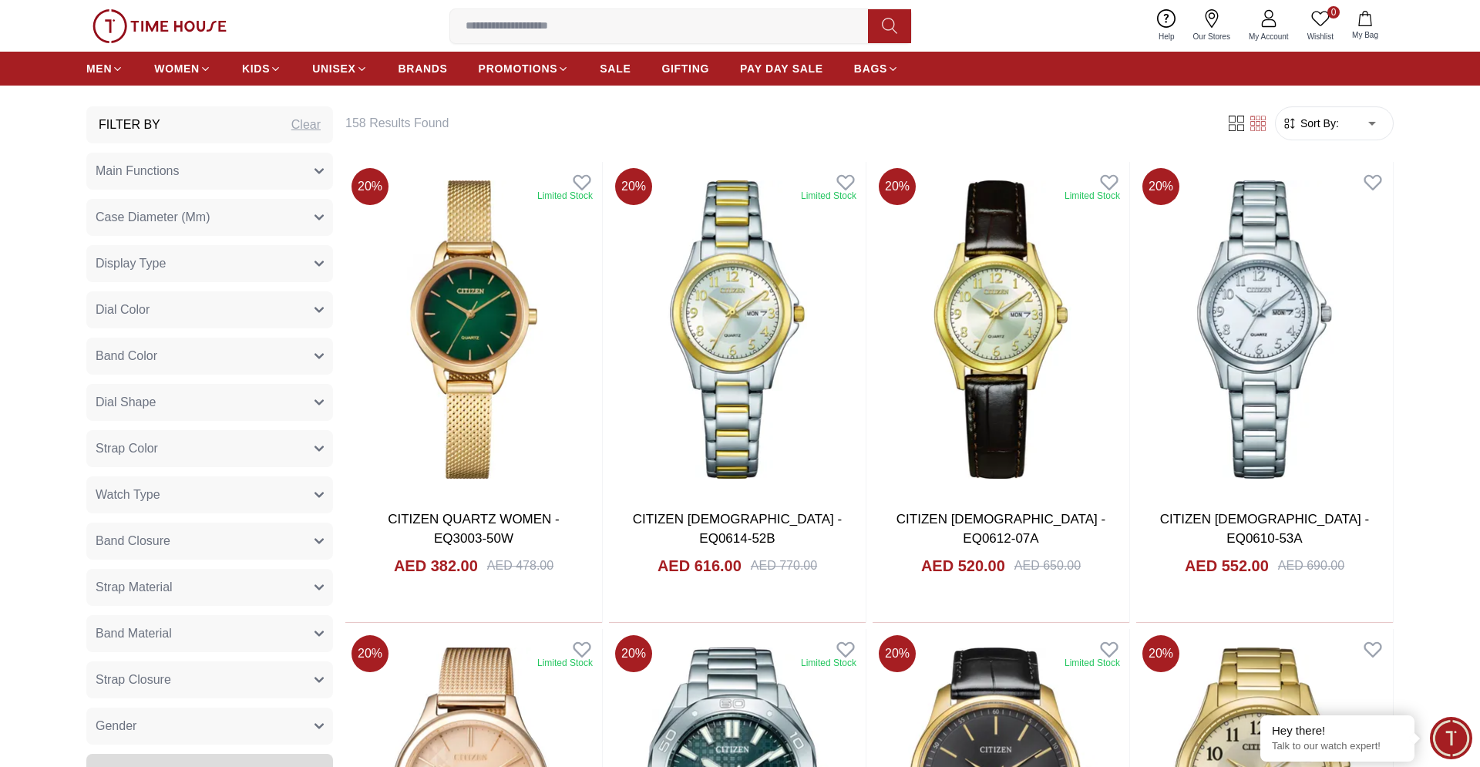
scroll to position [786, 0]
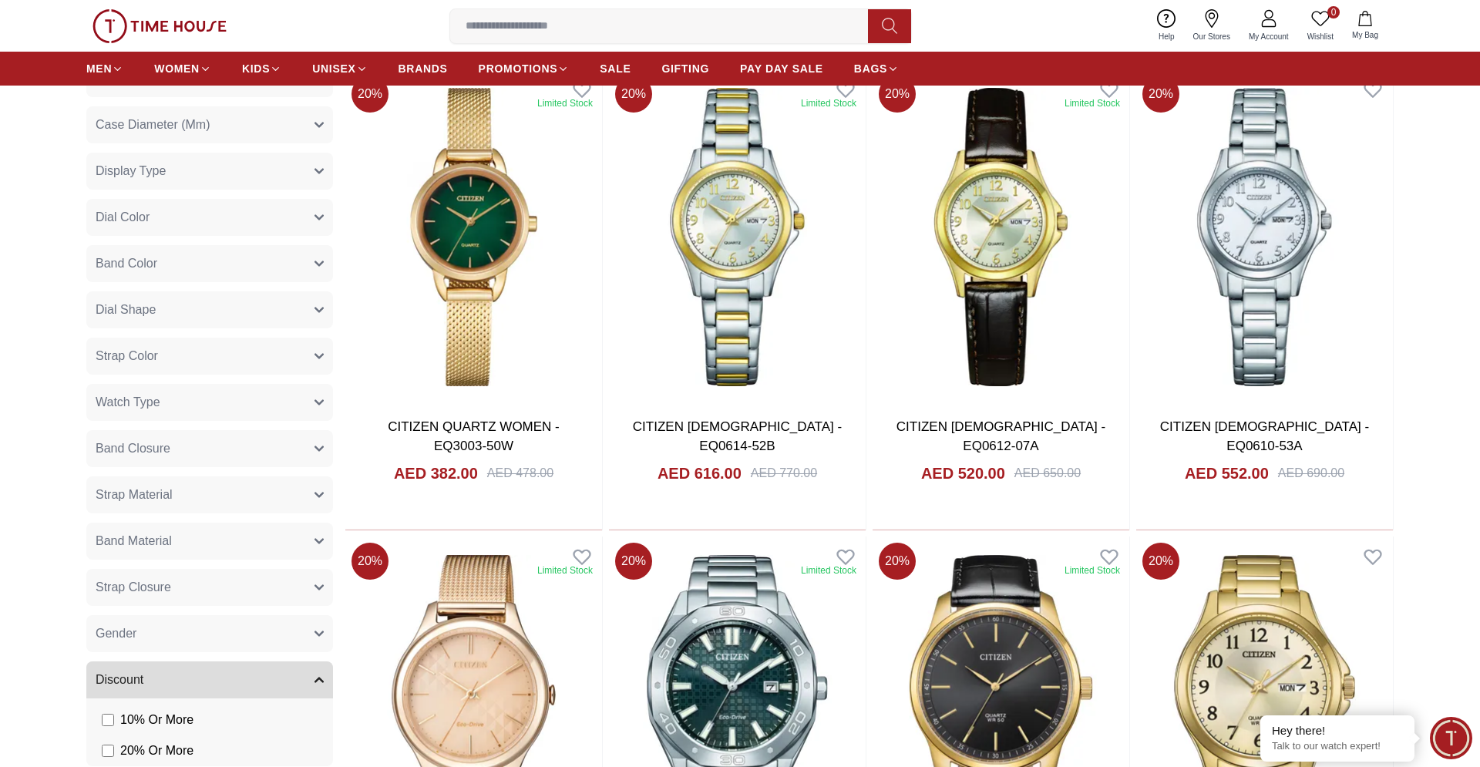
click at [183, 643] on button "Gender" at bounding box center [209, 633] width 247 height 37
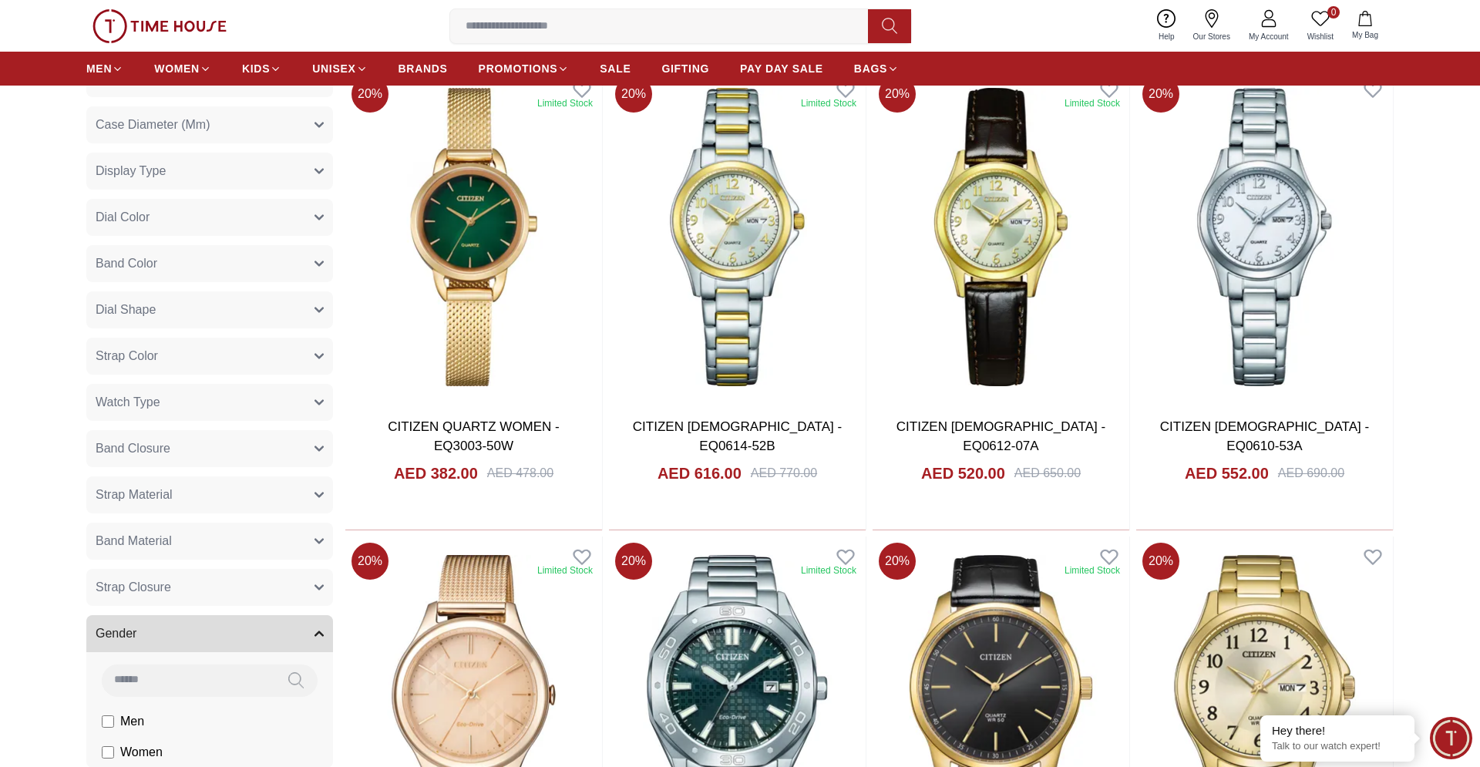
scroll to position [943, 0]
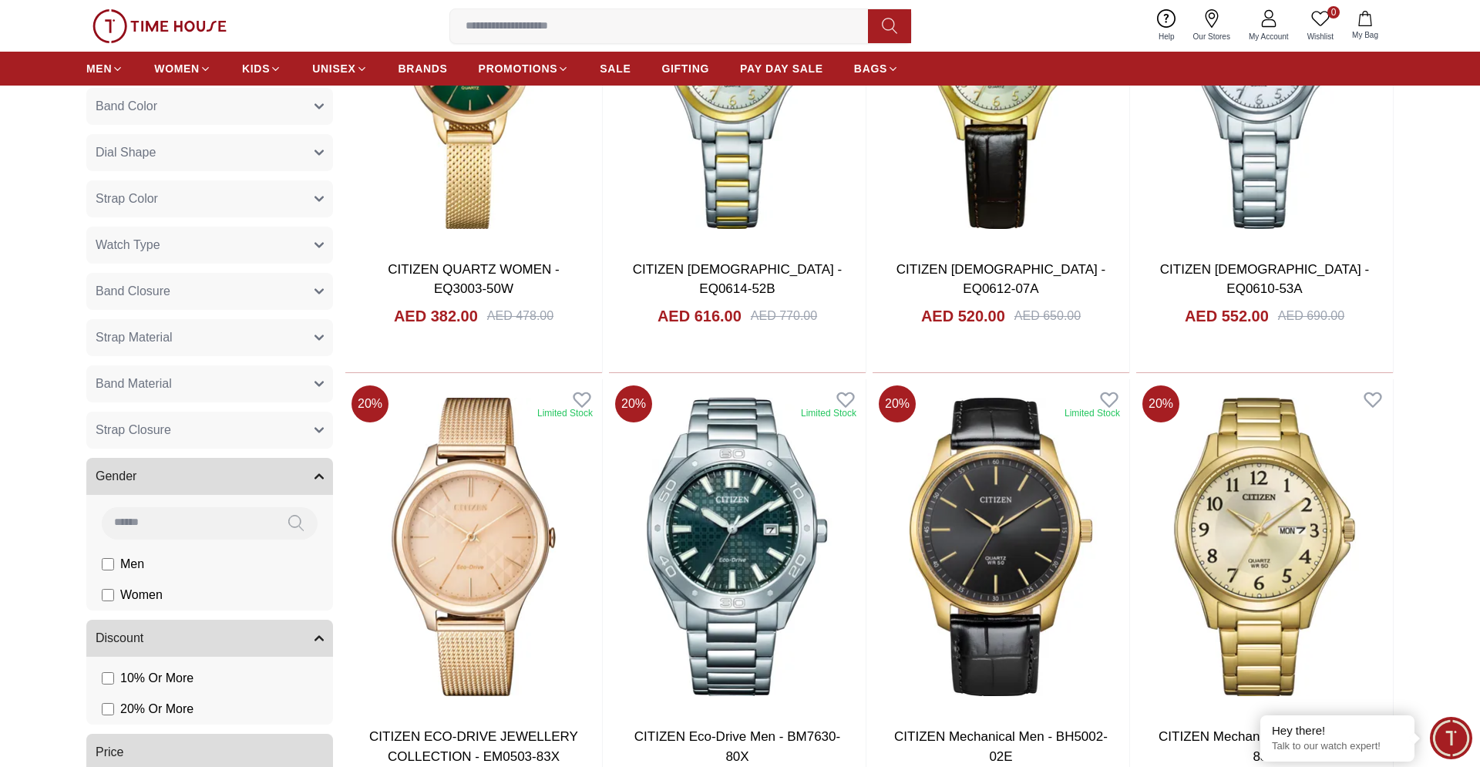
click at [0, 0] on span "Men" at bounding box center [0, 0] width 0 height 0
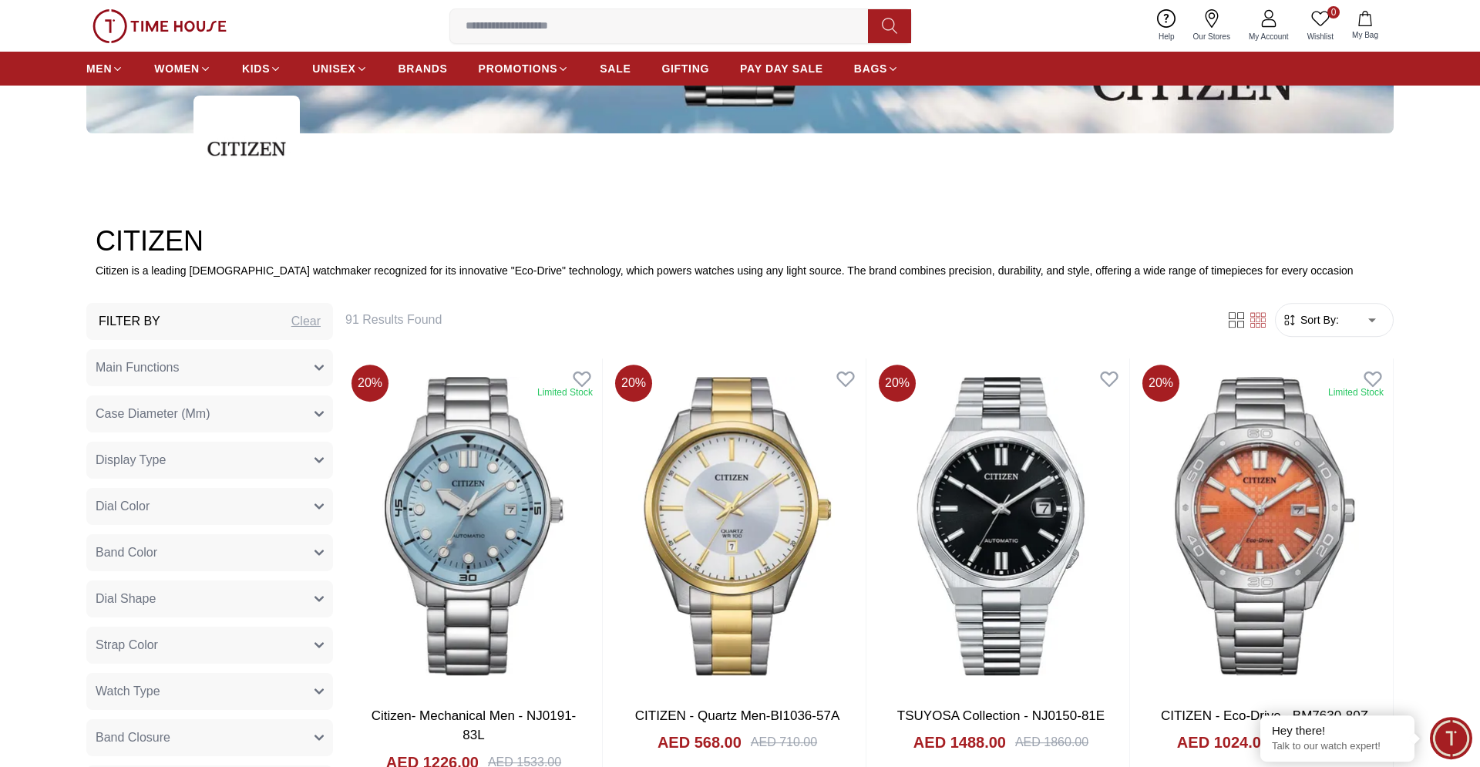
scroll to position [629, 0]
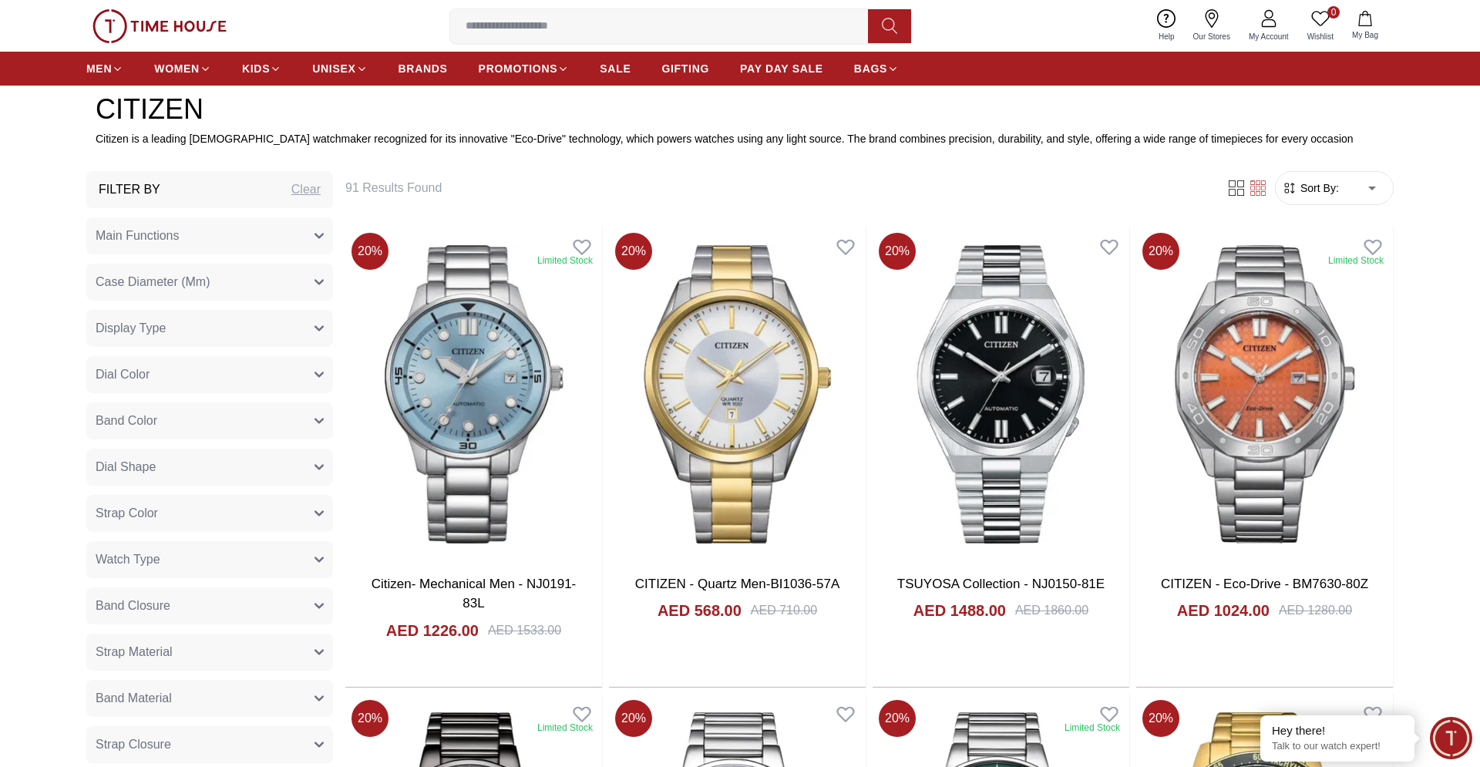
click at [254, 229] on button "Main Functions" at bounding box center [209, 235] width 247 height 37
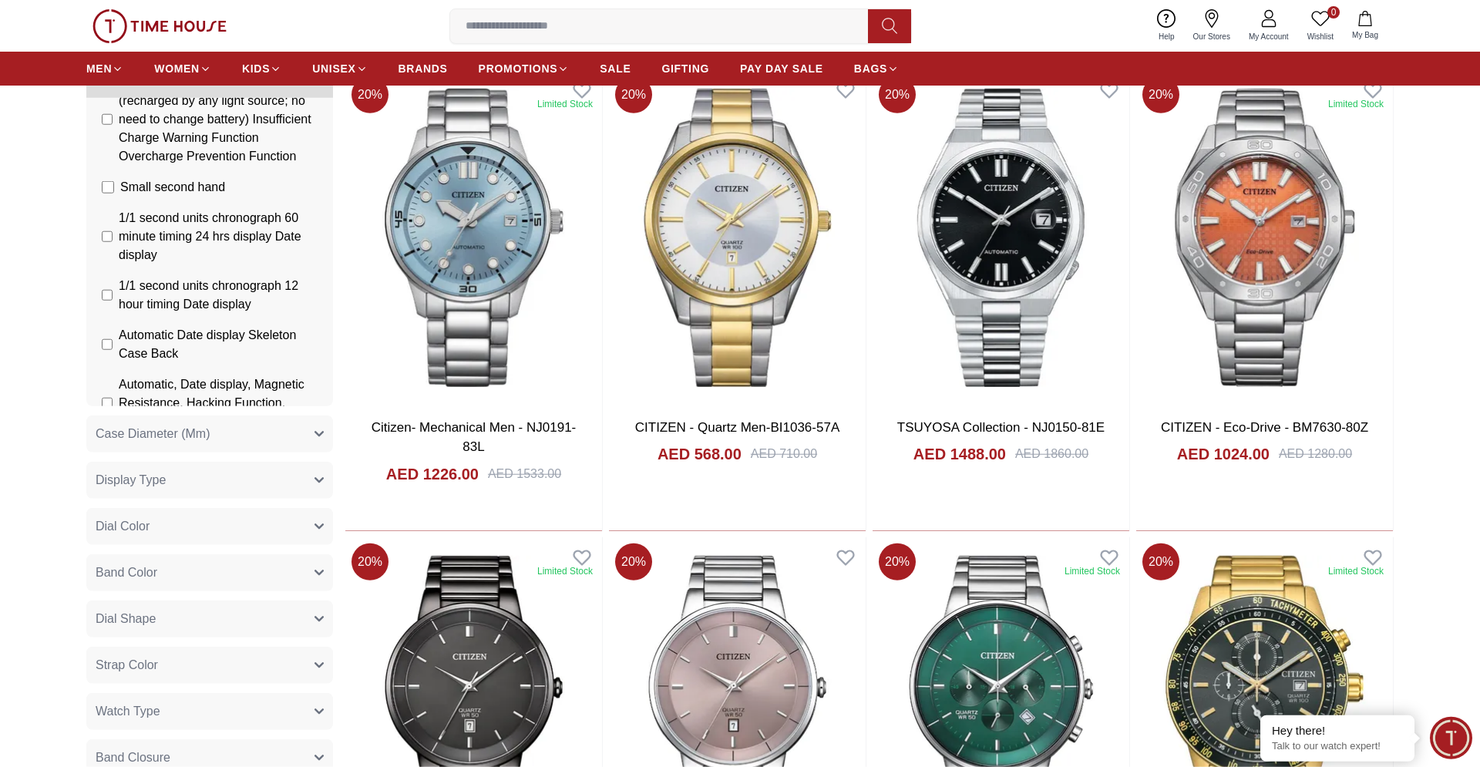
scroll to position [786, 0]
click at [149, 484] on span "Display Type" at bounding box center [131, 479] width 70 height 18
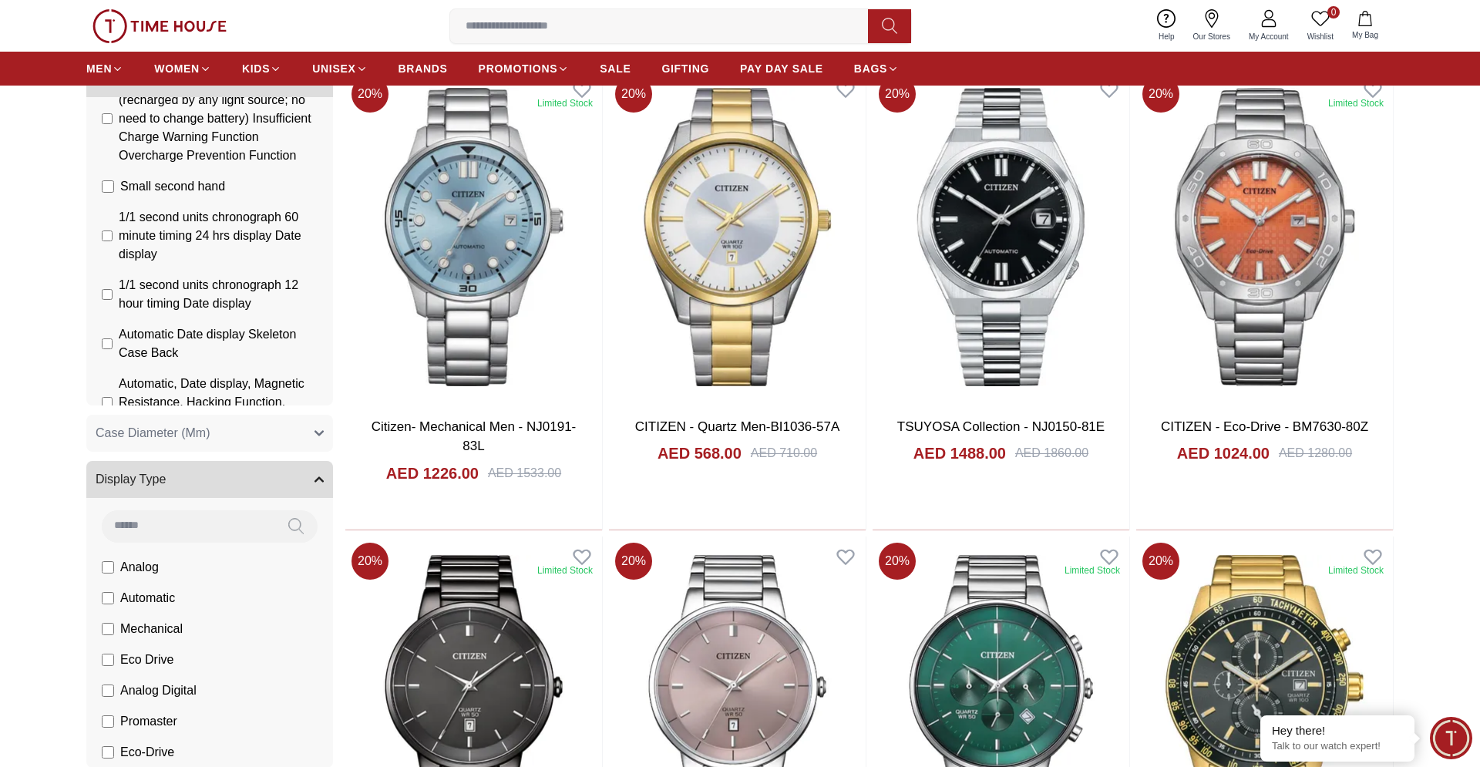
click at [149, 484] on span "Display Type" at bounding box center [131, 479] width 70 height 18
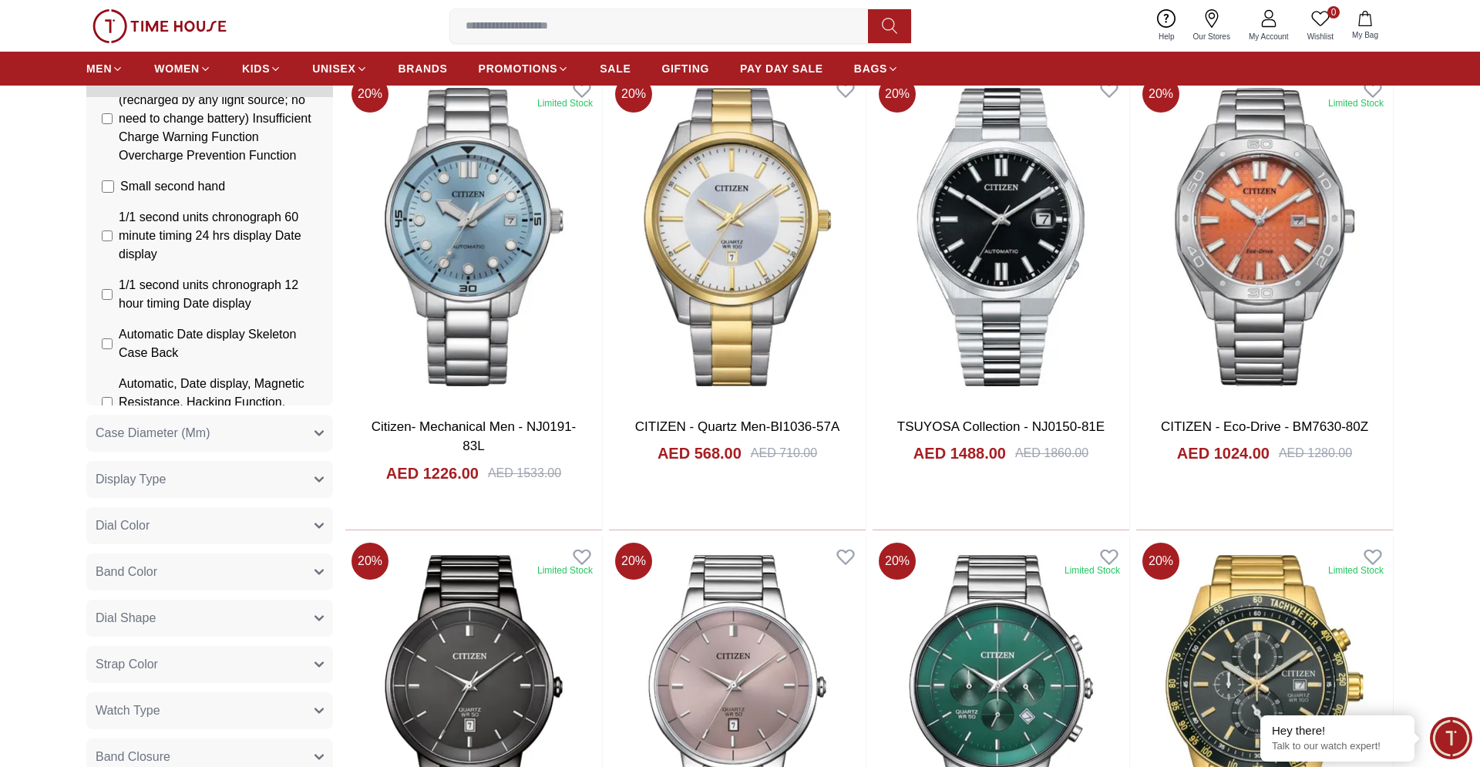
click at [149, 484] on span "Display Type" at bounding box center [131, 479] width 70 height 18
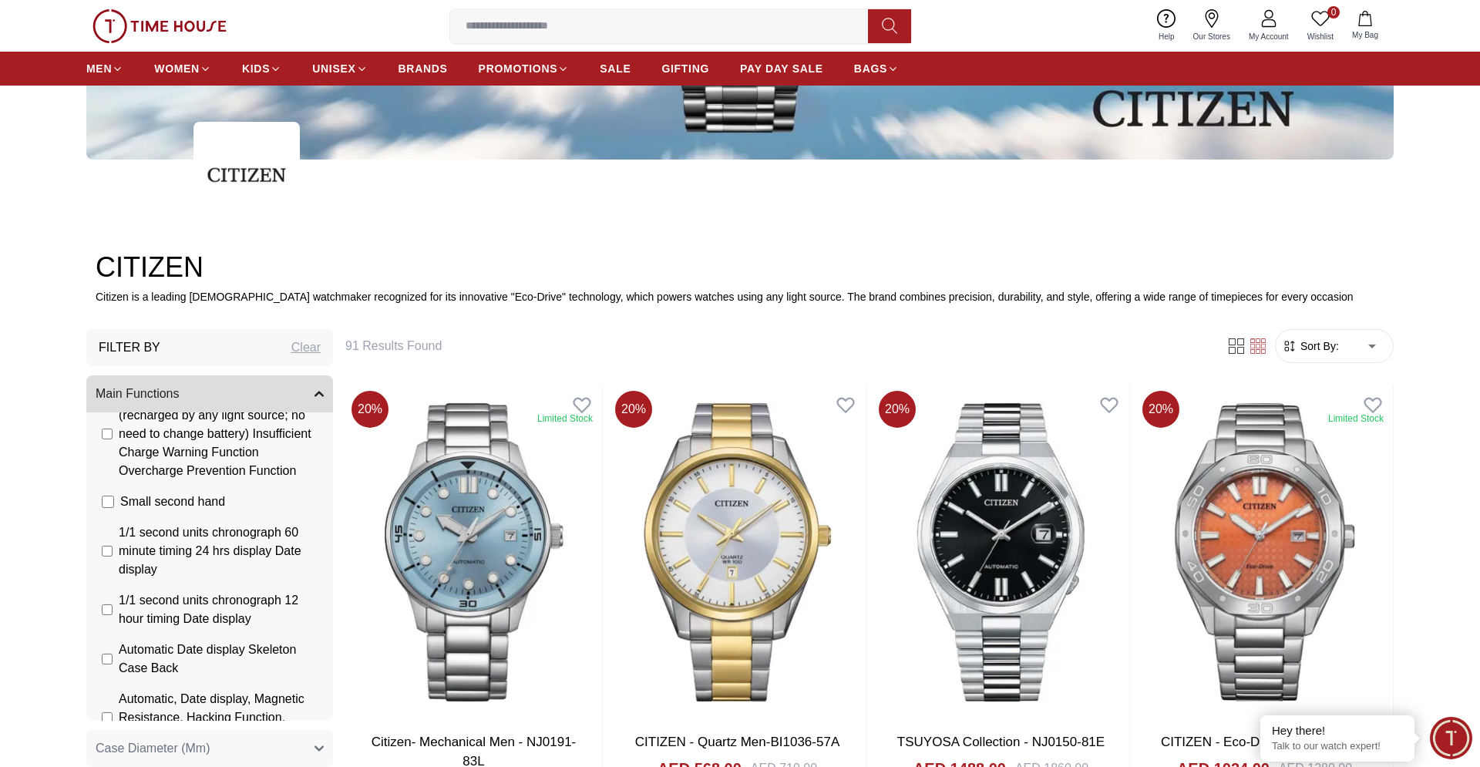
scroll to position [550, 0]
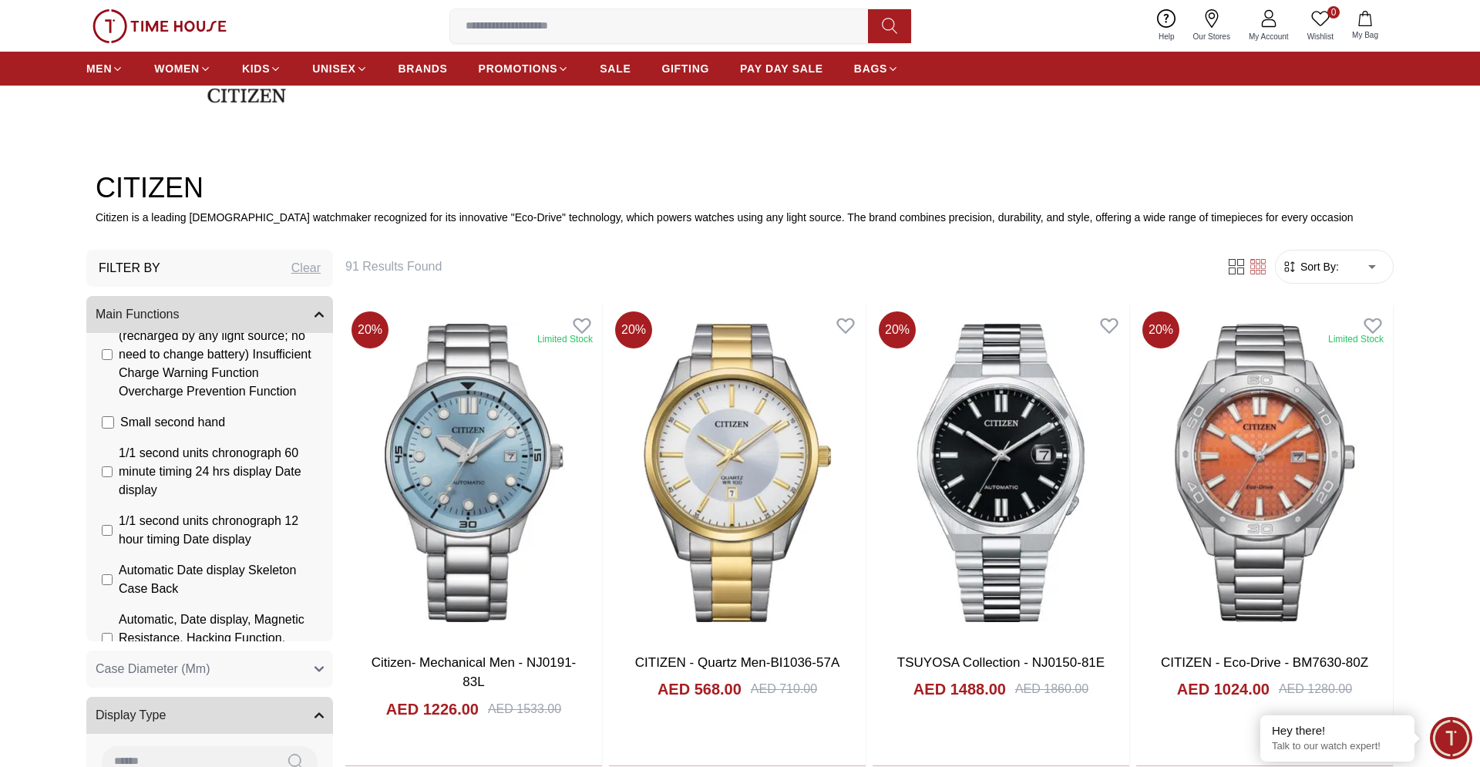
click at [304, 264] on div "Clear" at bounding box center [305, 268] width 29 height 18
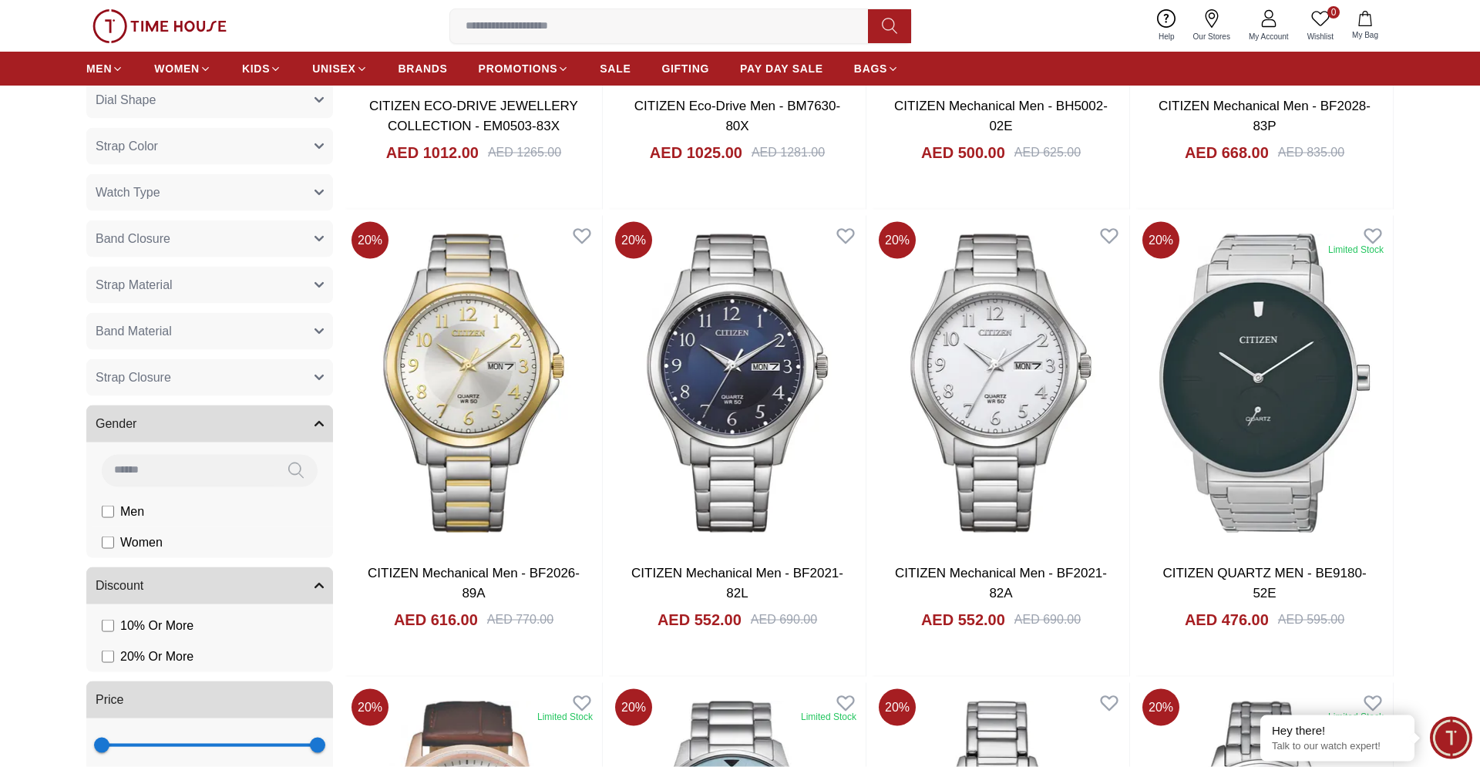
scroll to position [1572, 0]
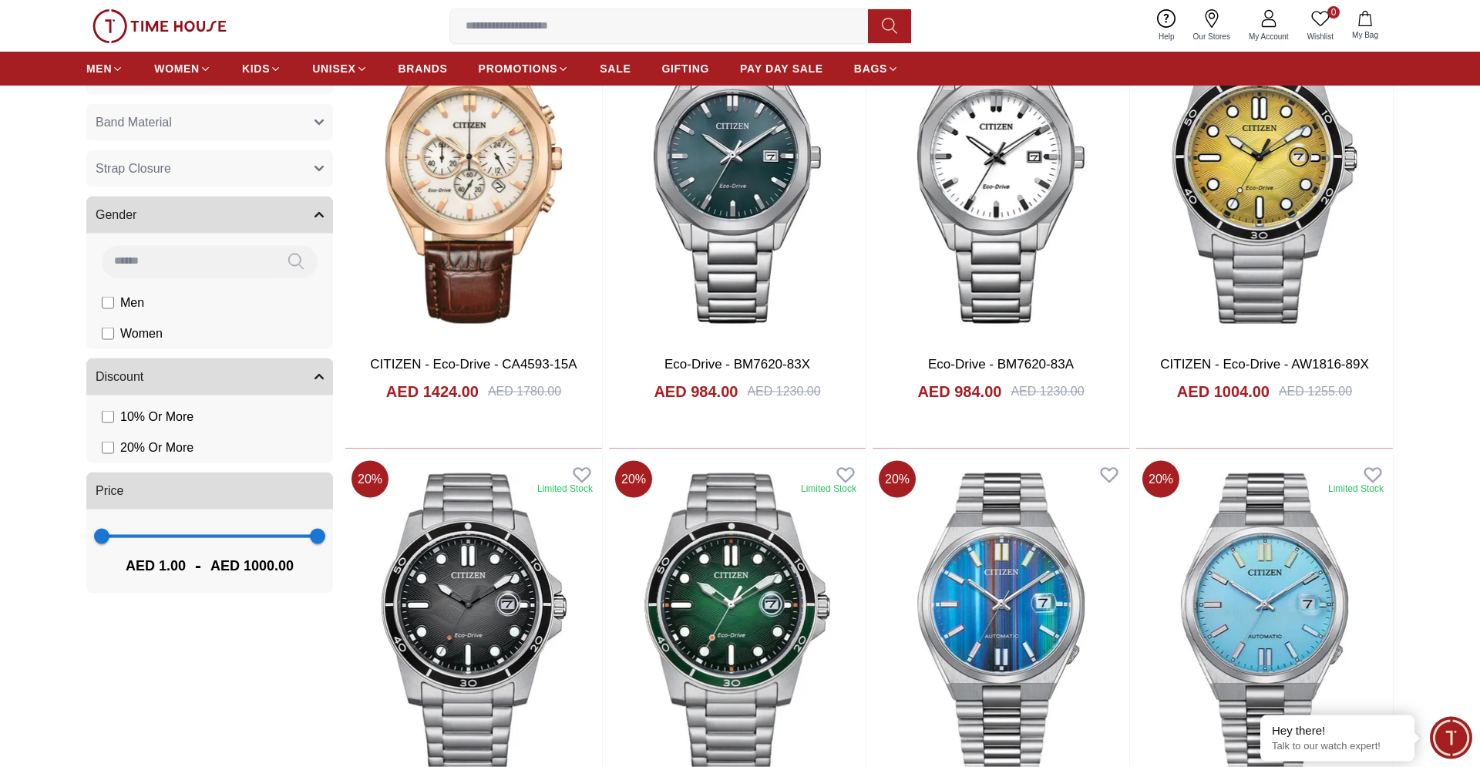
scroll to position [1965, 0]
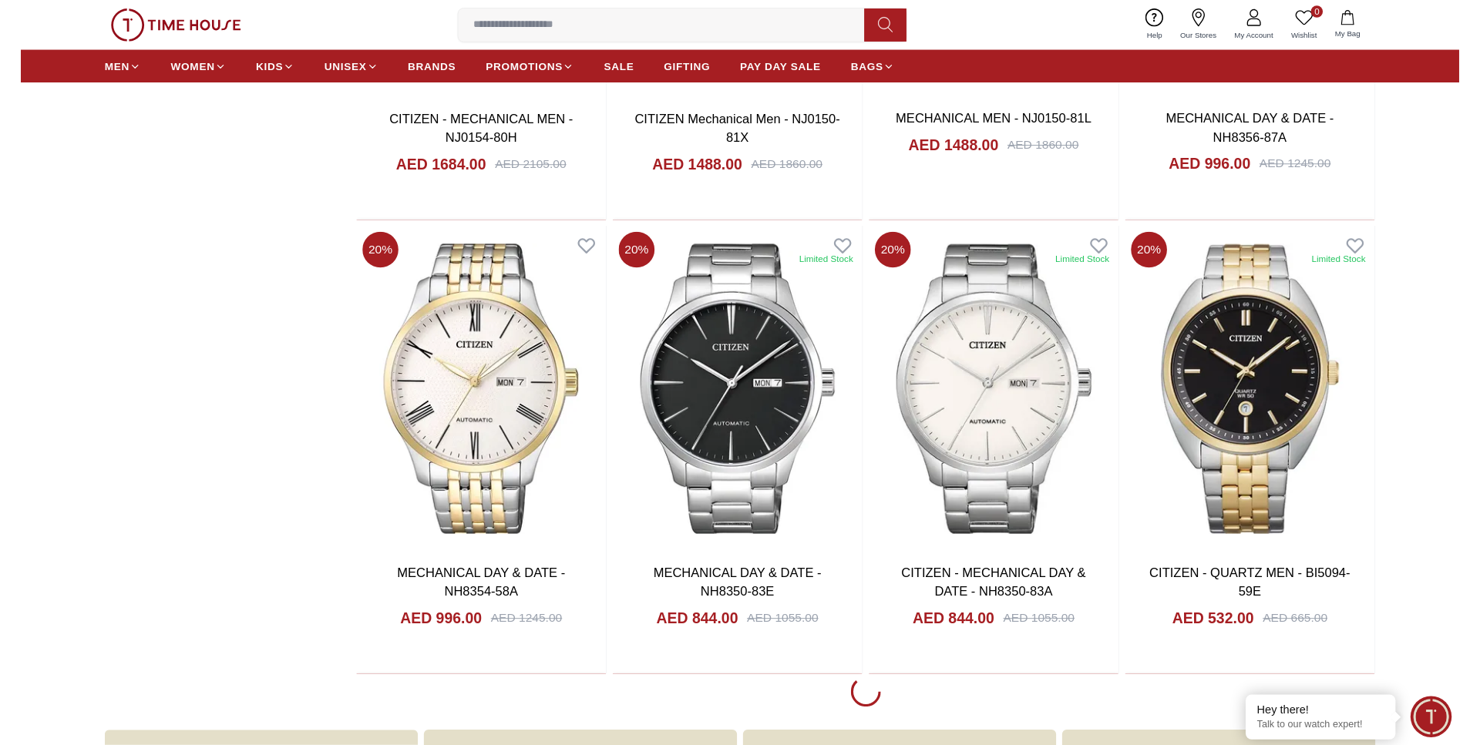
scroll to position [4874, 0]
